Goal: Check status: Check status

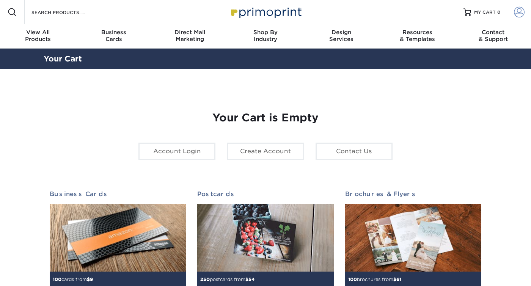
type input "[PERSON_NAME][EMAIL_ADDRESS][DOMAIN_NAME]"
click at [520, 15] on span at bounding box center [519, 12] width 11 height 11
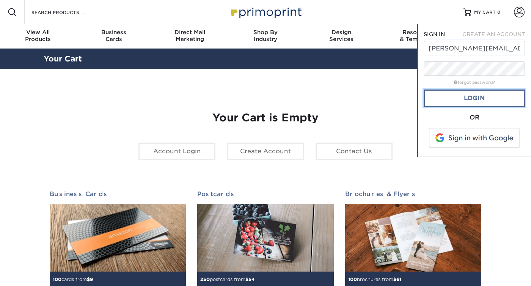
click at [459, 101] on link "Login" at bounding box center [474, 98] width 101 height 17
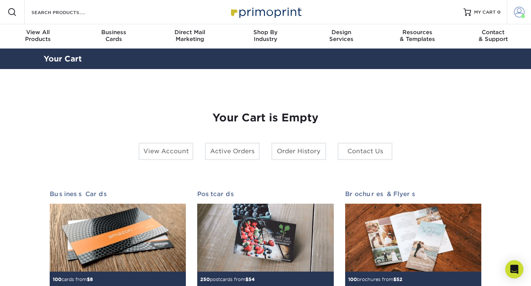
click at [521, 11] on span at bounding box center [519, 12] width 11 height 11
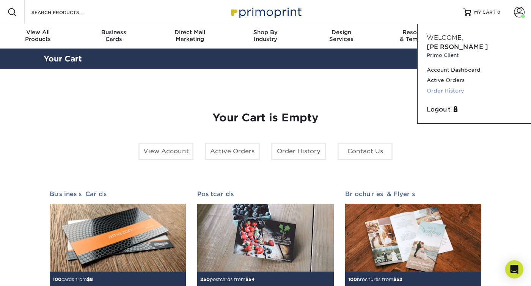
click at [445, 86] on link "Order History" at bounding box center [474, 91] width 95 height 10
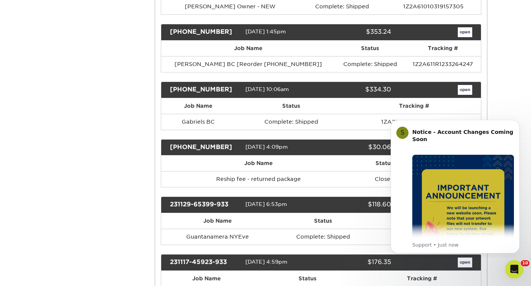
scroll to position [285, 0]
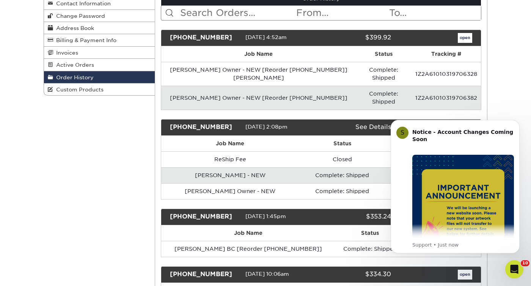
scroll to position [0, 0]
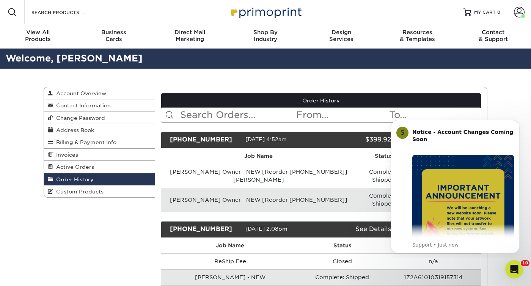
click at [232, 116] on input "text" at bounding box center [238, 115] width 117 height 14
type input "Jaz"
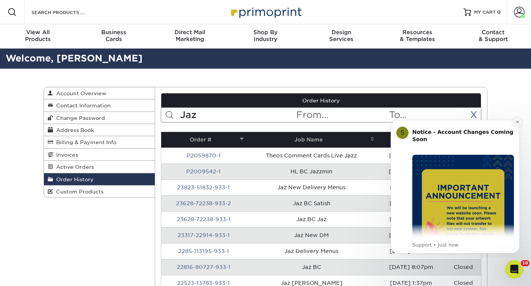
click at [519, 121] on icon "Dismiss notification" at bounding box center [518, 122] width 4 height 4
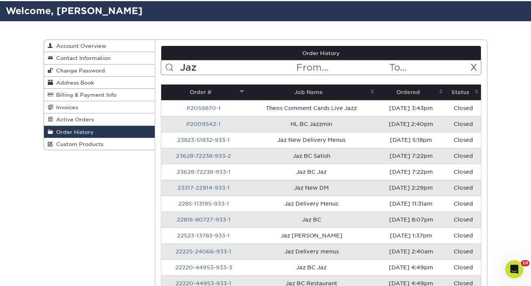
scroll to position [47, 0]
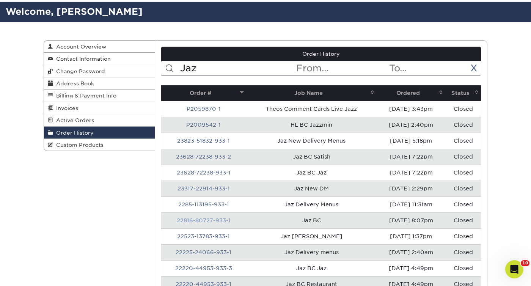
click at [209, 221] on link "22816-80727-933-1" at bounding box center [204, 220] width 54 height 6
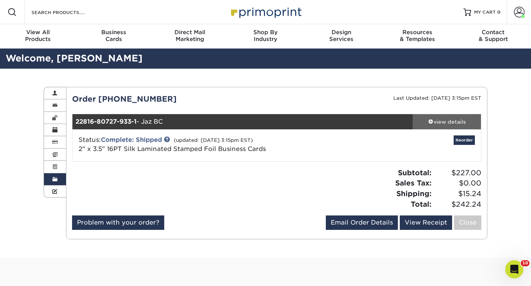
click at [444, 119] on div "view details" at bounding box center [447, 122] width 68 height 8
